Goal: Information Seeking & Learning: Learn about a topic

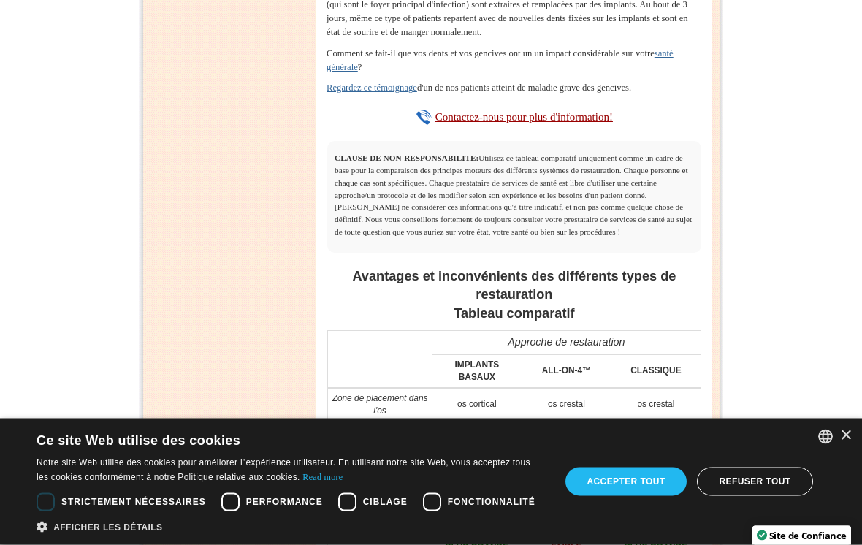
scroll to position [4098, 0]
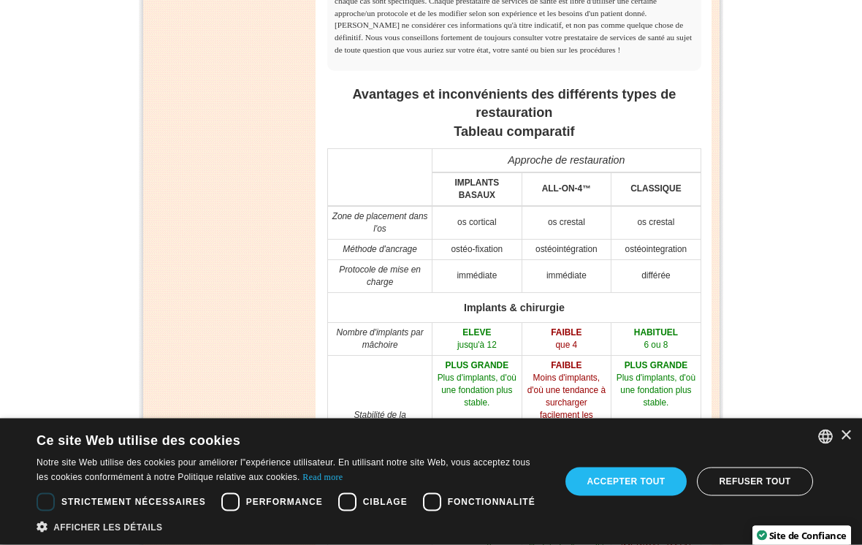
scroll to position [4280, 0]
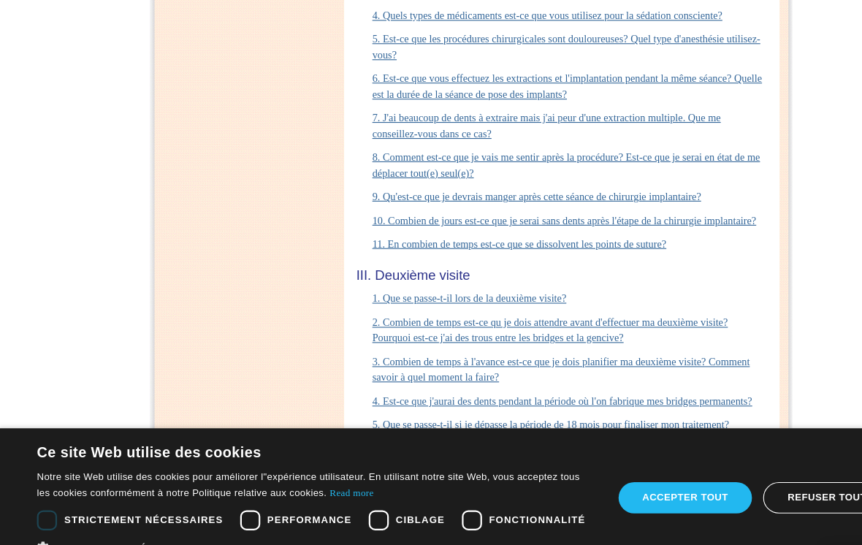
scroll to position [6910, 0]
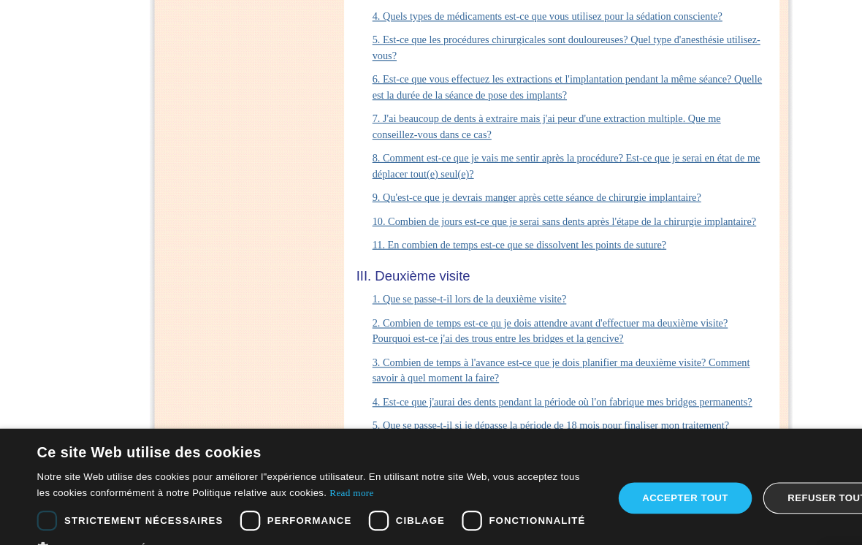
click at [739, 468] on div "Refuser tout" at bounding box center [755, 482] width 116 height 28
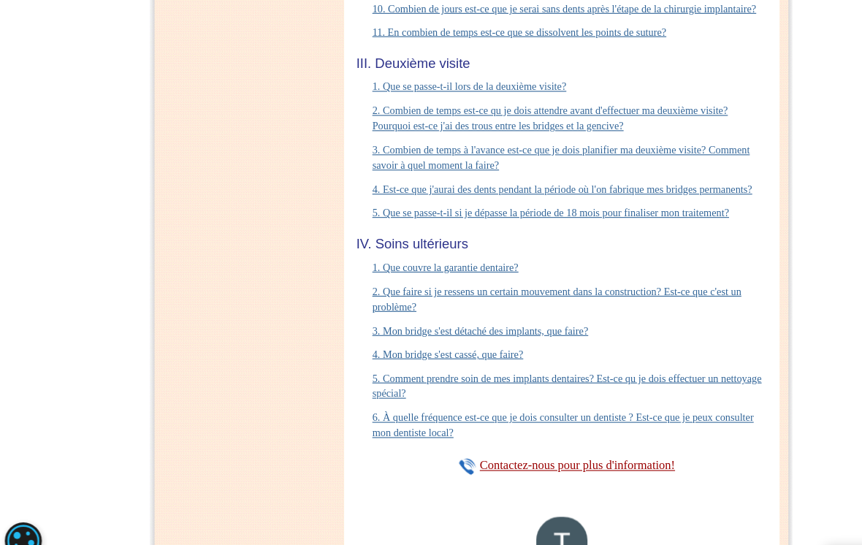
scroll to position [7104, 0]
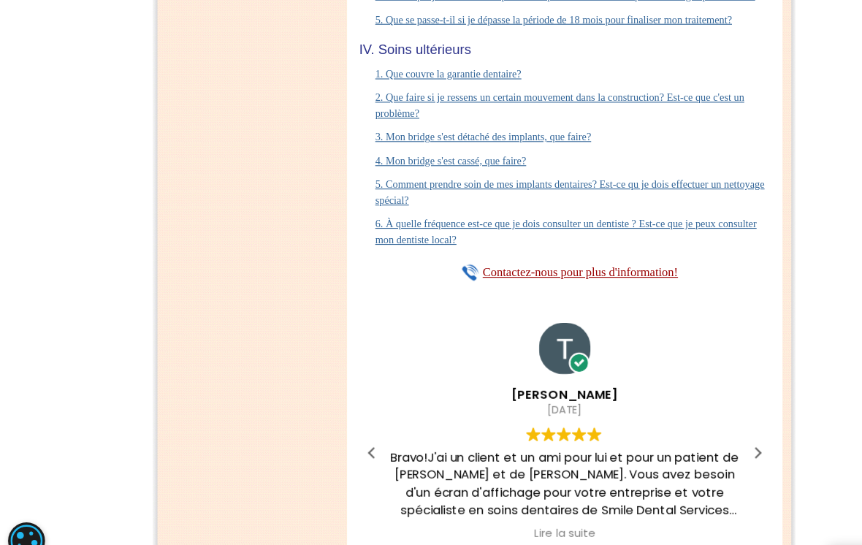
scroll to position [7342, 0]
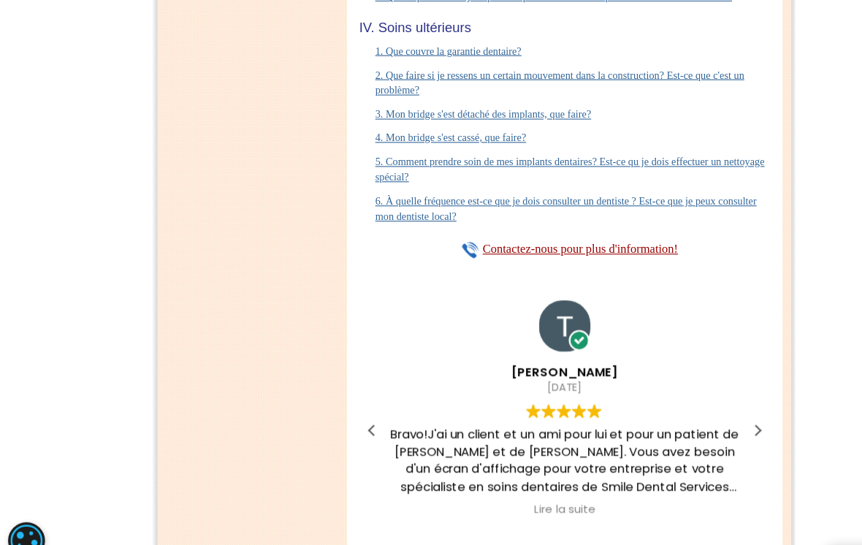
scroll to position [7476, 0]
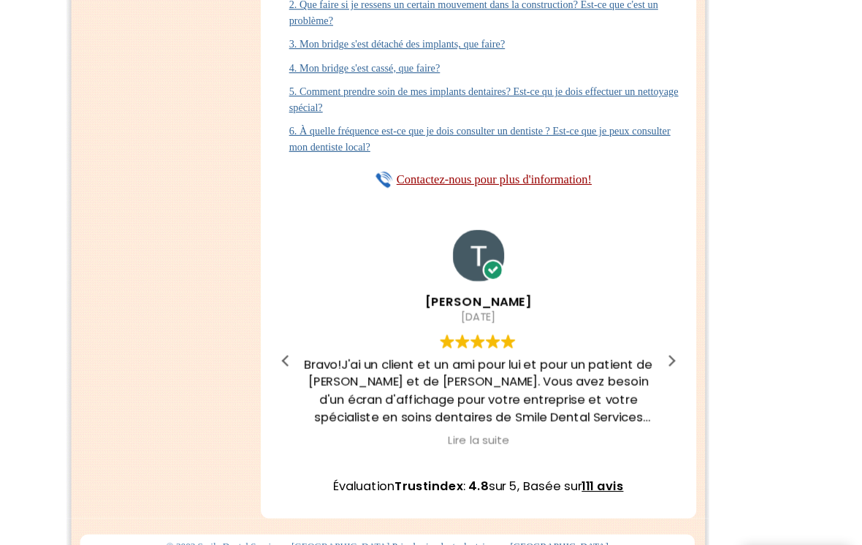
scroll to position [8295, 0]
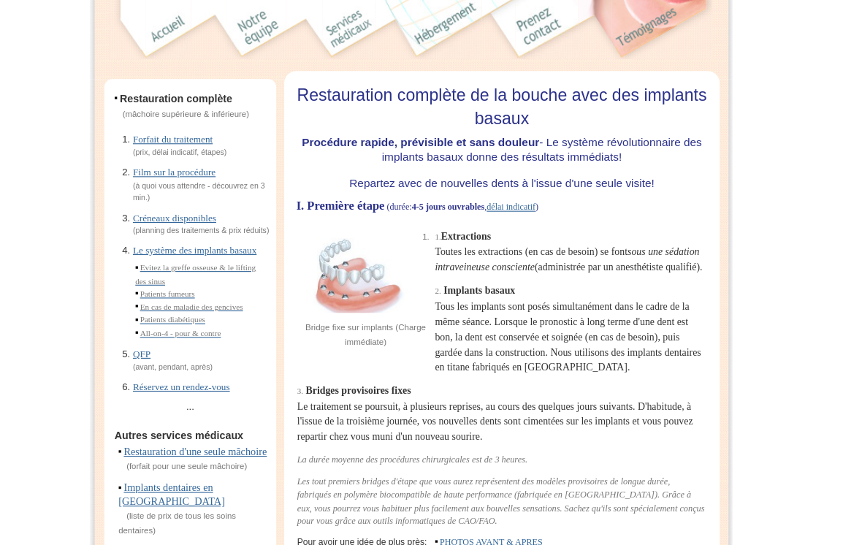
scroll to position [0, 0]
